Goal: Transaction & Acquisition: Purchase product/service

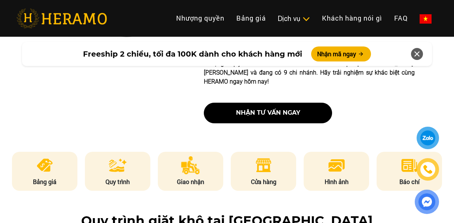
scroll to position [306, 4]
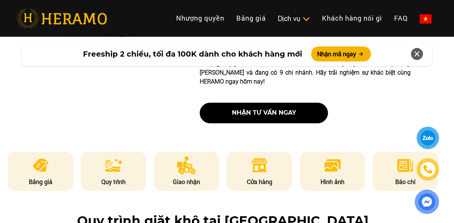
click at [43, 156] on li "Bảng giá" at bounding box center [41, 171] width 66 height 39
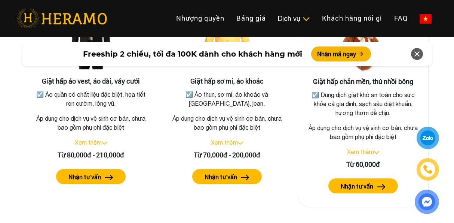
scroll to position [1428, 0]
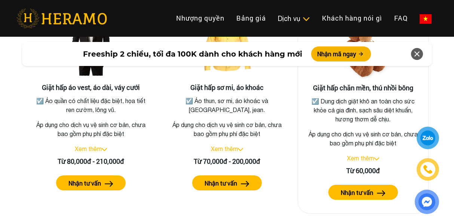
click at [366, 155] on link "Xem thêm" at bounding box center [360, 158] width 27 height 7
click at [359, 130] on p "Áp dụng cho dịch vụ vệ sinh cơ bản, chưa bao gồm phụ phí đặc biệt" at bounding box center [363, 139] width 118 height 18
click at [345, 131] on p "Áp dụng cho dịch vụ vệ sinh cơ bản, chưa bao gồm phụ phí đặc biệt" at bounding box center [363, 139] width 118 height 18
drag, startPoint x: 350, startPoint y: 114, endPoint x: 349, endPoint y: 98, distance: 16.5
click at [350, 114] on div "Giặt hấp chăn mền, thú nhồi bông ☑️ Dung dịch giặt khô an toàn cho sức khỏe cả …" at bounding box center [363, 108] width 131 height 211
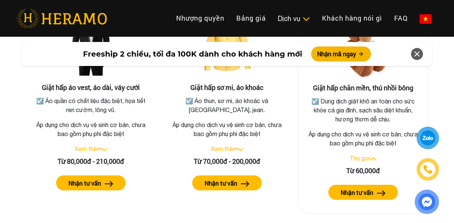
click at [350, 84] on div "Giặt hấp chăn mền, thú nhồi bông ☑️ Dung dịch giặt khô an toàn cho sức khỏe cả …" at bounding box center [363, 108] width 131 height 211
drag, startPoint x: 350, startPoint y: 72, endPoint x: 366, endPoint y: 119, distance: 49.5
click at [350, 72] on img at bounding box center [363, 46] width 75 height 75
click at [386, 185] on button "Nhận tư vấn" at bounding box center [364, 192] width 70 height 15
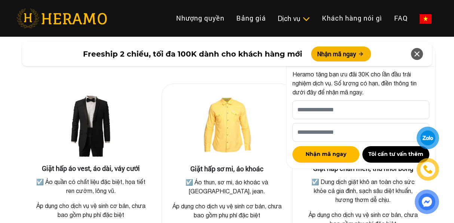
scroll to position [1349, 0]
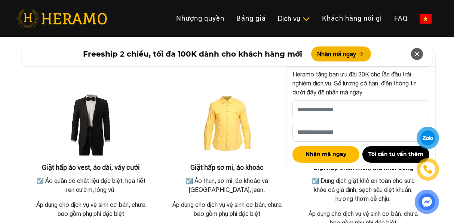
click at [421, 55] on icon at bounding box center [417, 53] width 9 height 13
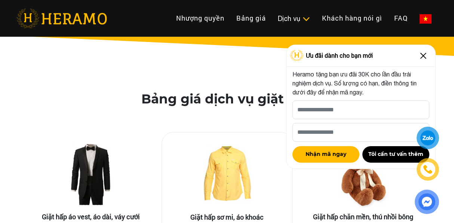
scroll to position [1300, 0]
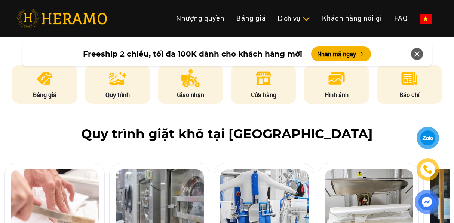
scroll to position [400, 0]
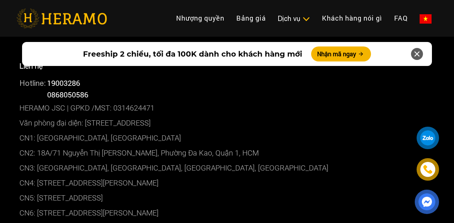
scroll to position [4339, 0]
